Goal: Information Seeking & Learning: Learn about a topic

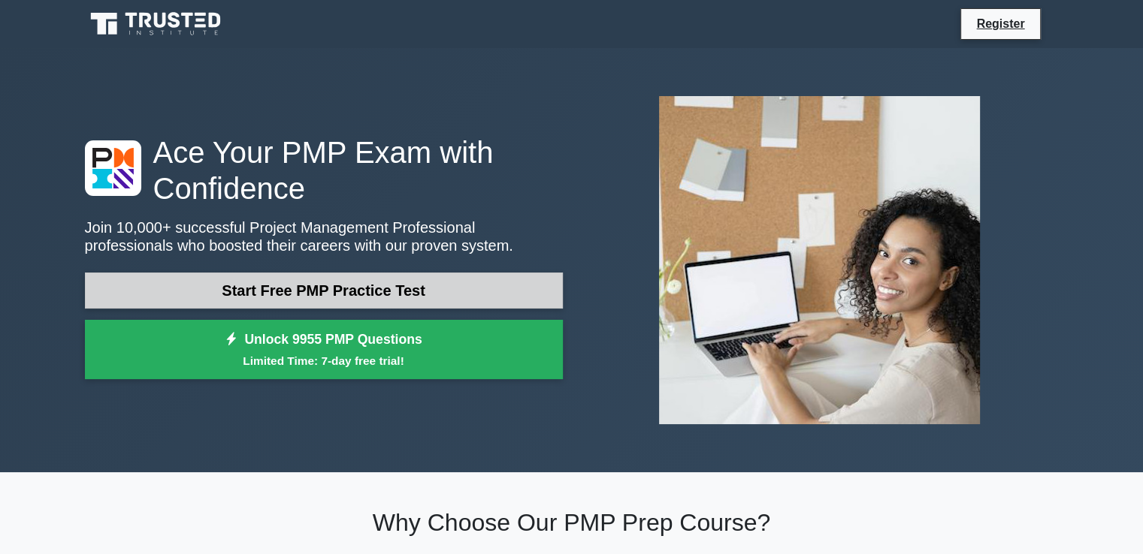
click at [300, 288] on link "Start Free PMP Practice Test" at bounding box center [324, 291] width 478 height 36
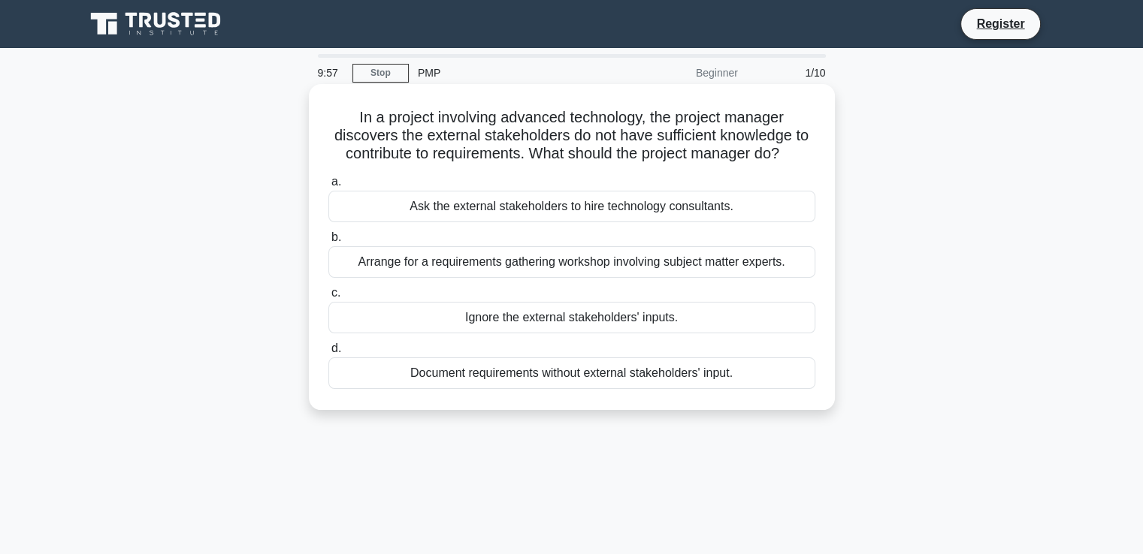
click at [463, 208] on div "Ask the external stakeholders to hire technology consultants." at bounding box center [571, 207] width 487 height 32
click at [328, 187] on input "a. Ask the external stakeholders to hire technology consultants." at bounding box center [328, 182] width 0 height 10
